Goal: Transaction & Acquisition: Obtain resource

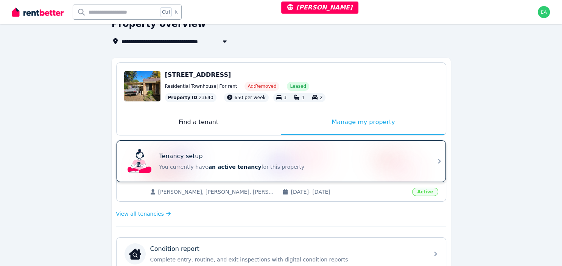
scroll to position [80, 0]
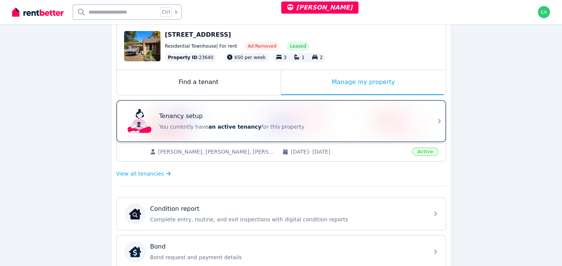
click at [346, 114] on div "Tenancy setup" at bounding box center [291, 116] width 265 height 9
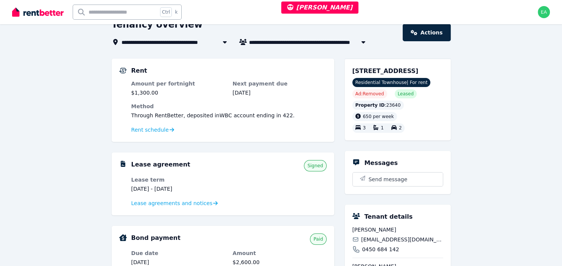
scroll to position [160, 0]
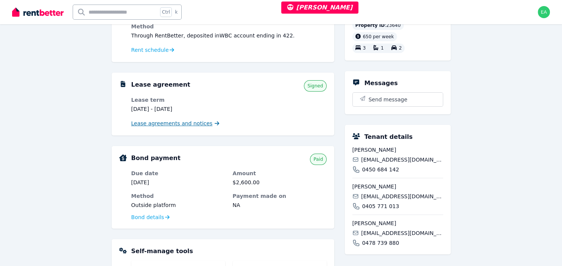
click at [171, 125] on span "Lease agreements and notices" at bounding box center [171, 124] width 81 height 8
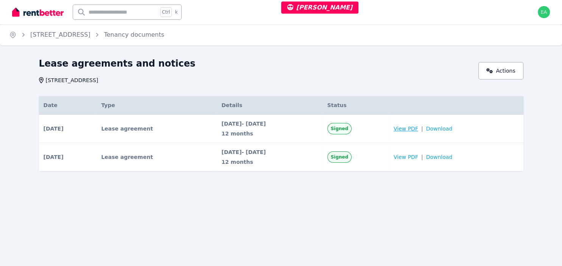
click at [418, 130] on span "View PDF" at bounding box center [406, 129] width 25 height 8
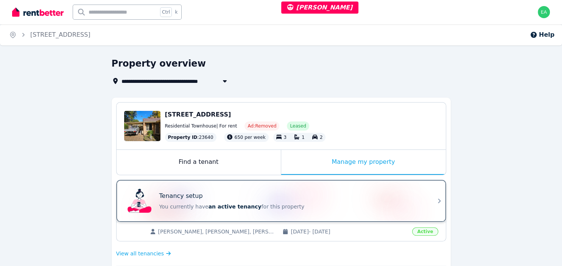
scroll to position [40, 0]
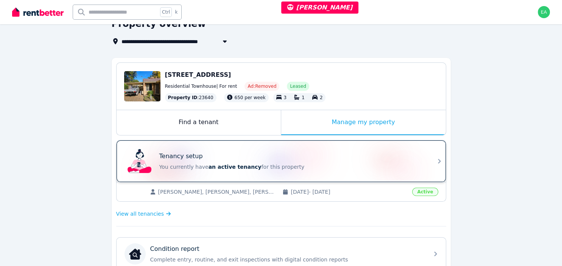
click at [335, 160] on div "Tenancy setup" at bounding box center [291, 156] width 265 height 9
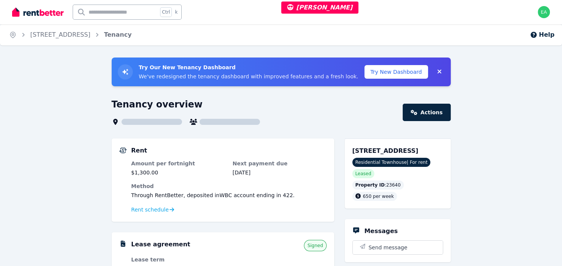
scroll to position [120, 0]
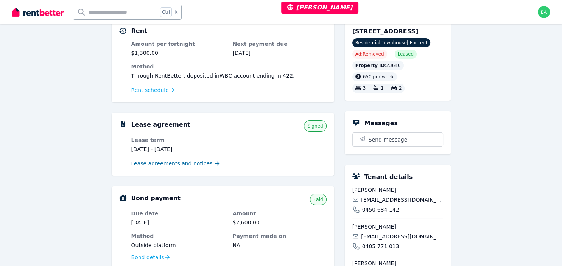
click at [178, 165] on span "Lease agreements and notices" at bounding box center [171, 164] width 81 height 8
